Goal: Task Accomplishment & Management: Use online tool/utility

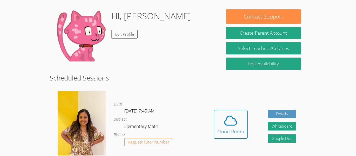
scroll to position [42, 0]
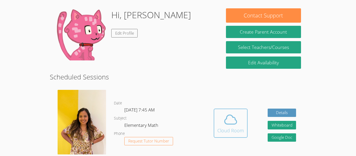
click at [233, 127] on div "Cloud Room" at bounding box center [230, 130] width 27 height 7
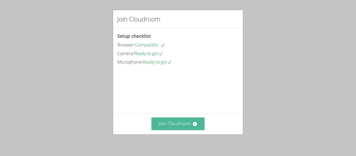
click at [189, 127] on button "Join Cloudroom" at bounding box center [177, 123] width 53 height 13
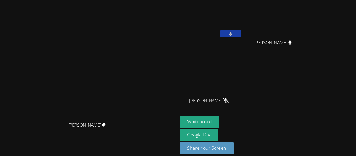
click at [241, 35] on button at bounding box center [230, 33] width 21 height 7
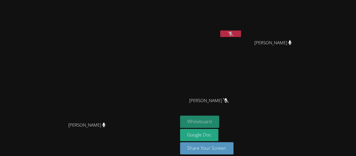
click at [219, 119] on button "Whiteboard" at bounding box center [199, 122] width 39 height 12
click at [219, 123] on button "Whiteboard" at bounding box center [199, 122] width 39 height 12
click at [233, 34] on icon at bounding box center [230, 34] width 5 height 4
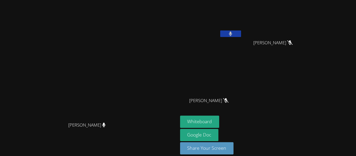
click at [241, 33] on button at bounding box center [230, 33] width 21 height 7
click at [241, 37] on button at bounding box center [230, 33] width 21 height 7
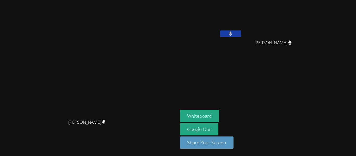
click at [241, 34] on button at bounding box center [230, 33] width 21 height 7
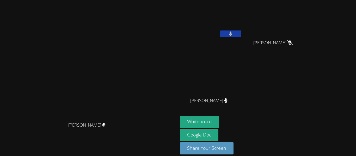
click at [241, 33] on button at bounding box center [230, 33] width 21 height 7
click at [241, 36] on button at bounding box center [230, 33] width 21 height 7
click at [241, 34] on button at bounding box center [230, 33] width 21 height 7
click at [241, 36] on button at bounding box center [230, 33] width 21 height 7
click at [241, 31] on button at bounding box center [230, 33] width 21 height 7
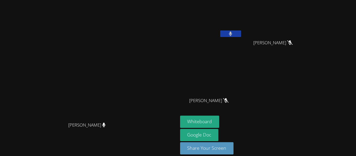
click at [241, 30] on button at bounding box center [230, 33] width 21 height 7
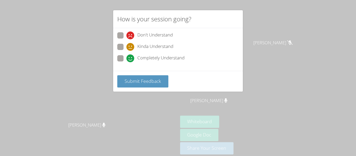
click at [126, 62] on span at bounding box center [126, 62] width 0 height 0
click at [126, 60] on input "Completely Understand" at bounding box center [128, 57] width 4 height 4
radio input "true"
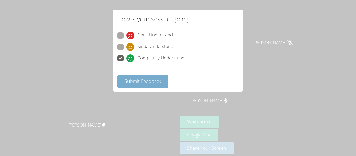
click at [146, 81] on span "Submit Feedback" at bounding box center [143, 81] width 36 height 6
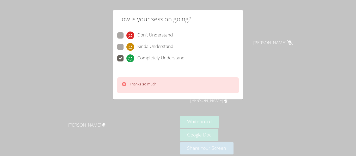
click at [170, 117] on div "How is your session going? Don't Understand Kinda Understand Completely Underst…" at bounding box center [178, 78] width 356 height 156
click at [270, 26] on div "How is your session going? Don't Understand Kinda Understand Completely Underst…" at bounding box center [178, 78] width 356 height 156
click at [276, 40] on div "How is your session going? Don't Understand Kinda Understand Completely Underst…" at bounding box center [178, 78] width 356 height 156
click at [264, 35] on div "How is your session going? Don't Understand Kinda Understand Completely Underst…" at bounding box center [178, 78] width 356 height 156
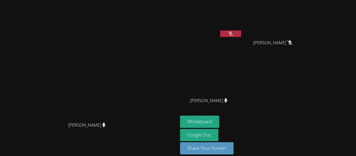
click at [241, 36] on button at bounding box center [230, 33] width 21 height 7
click at [241, 34] on button at bounding box center [230, 33] width 21 height 7
click at [233, 35] on icon at bounding box center [230, 34] width 5 height 4
